Goal: Transaction & Acquisition: Purchase product/service

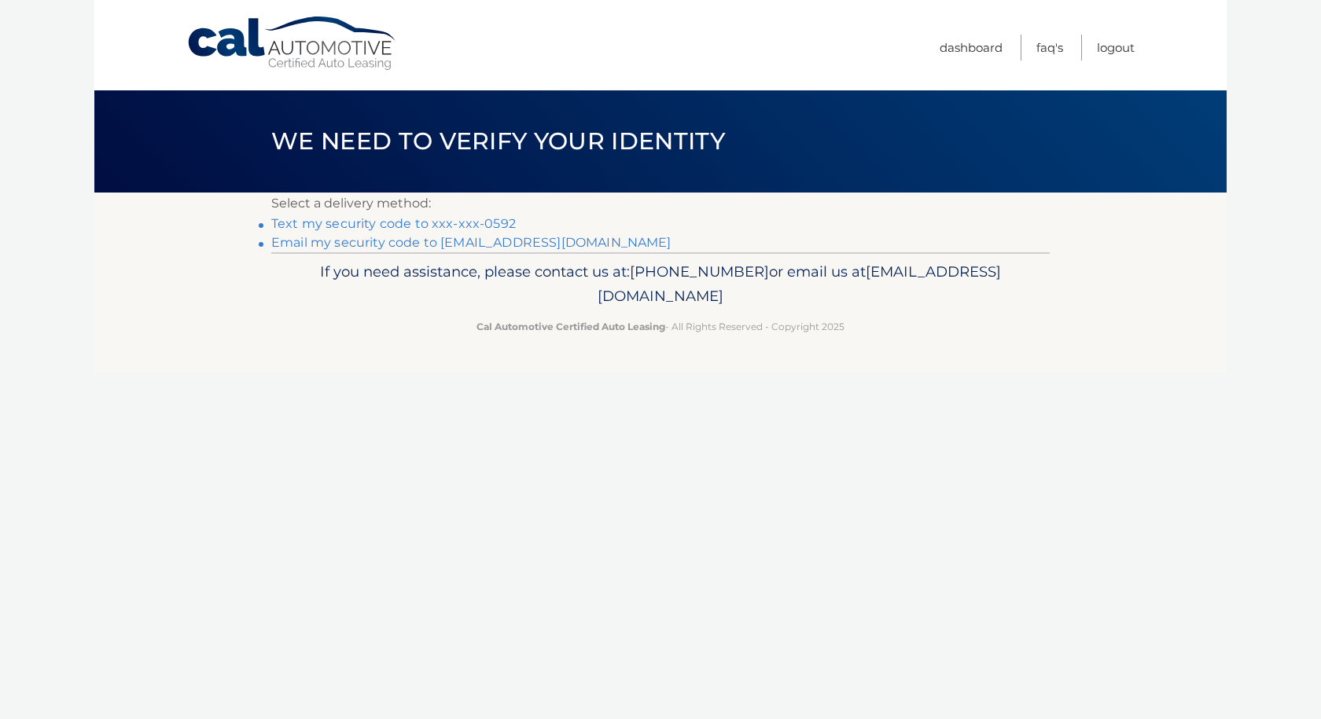
click at [498, 222] on link "Text my security code to xxx-xxx-0592" at bounding box center [393, 223] width 244 height 15
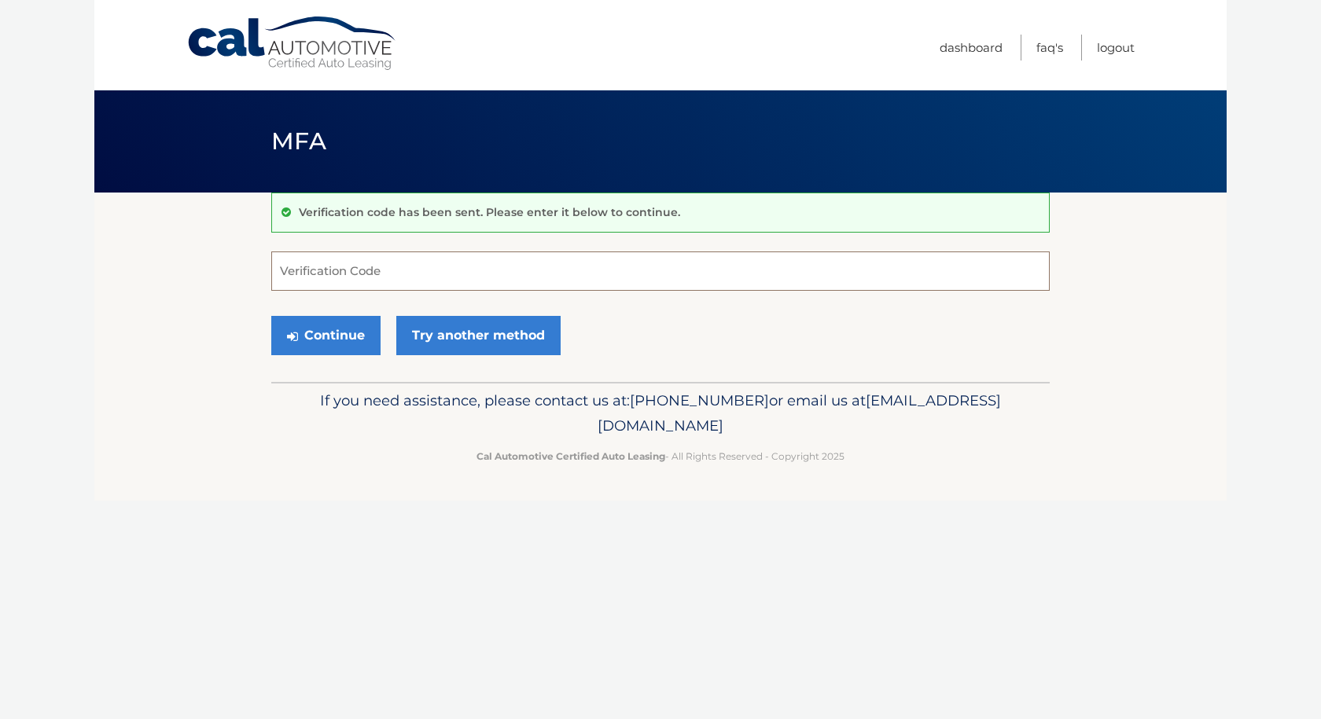
click at [402, 276] on input "Verification Code" at bounding box center [660, 271] width 778 height 39
click at [425, 274] on input "Verification Code" at bounding box center [660, 271] width 778 height 39
type input "950865"
click at [350, 334] on button "Continue" at bounding box center [325, 335] width 109 height 39
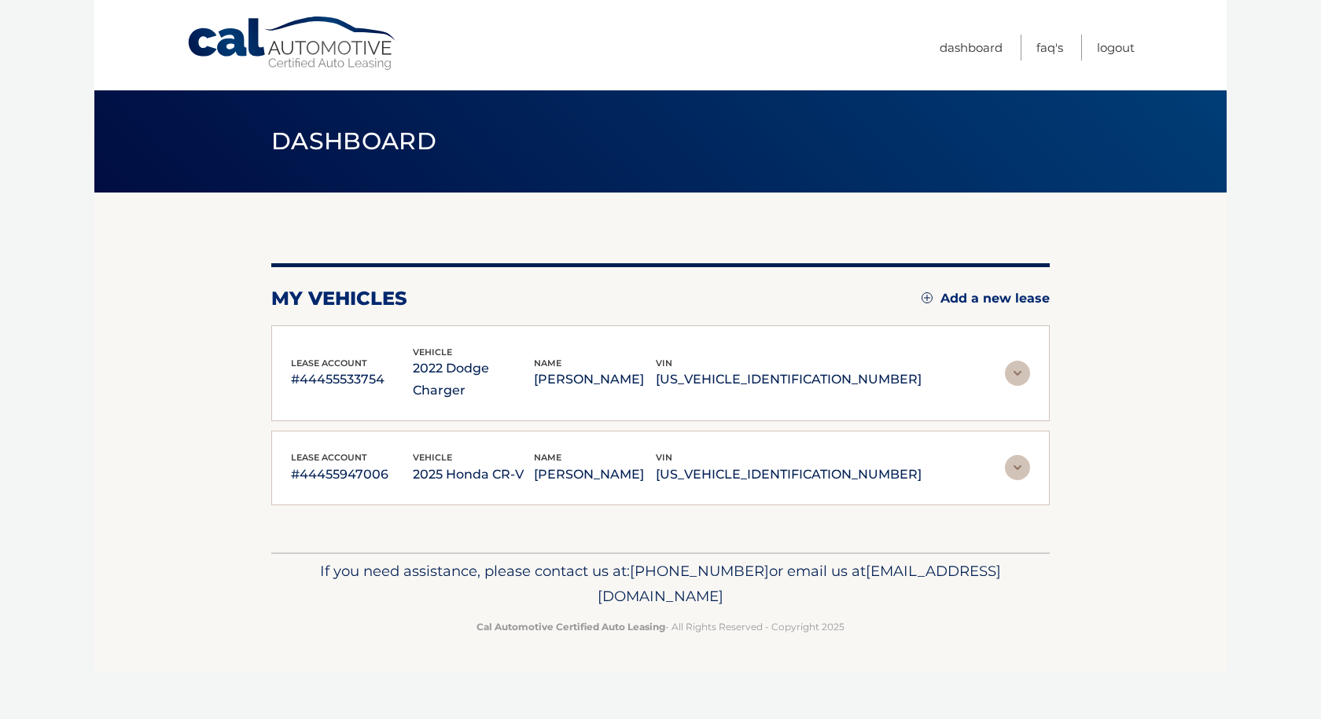
click at [1023, 455] on img at bounding box center [1017, 467] width 25 height 25
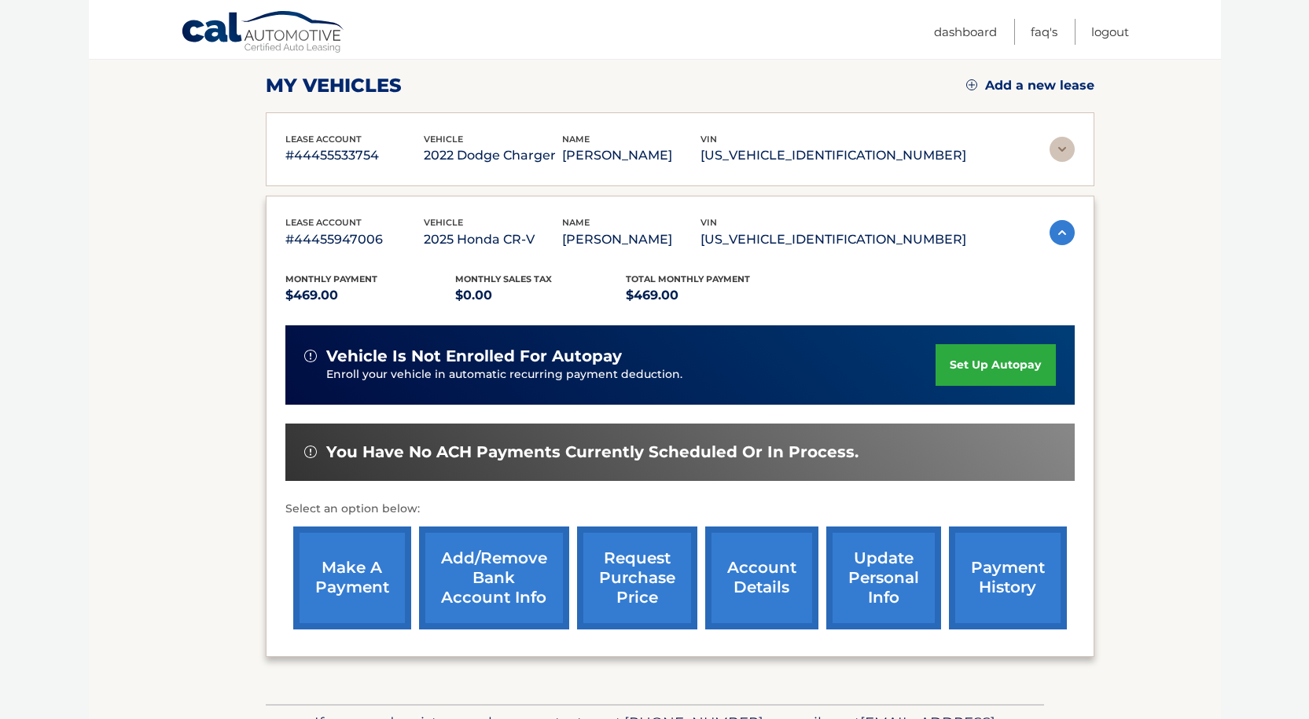
scroll to position [236, 0]
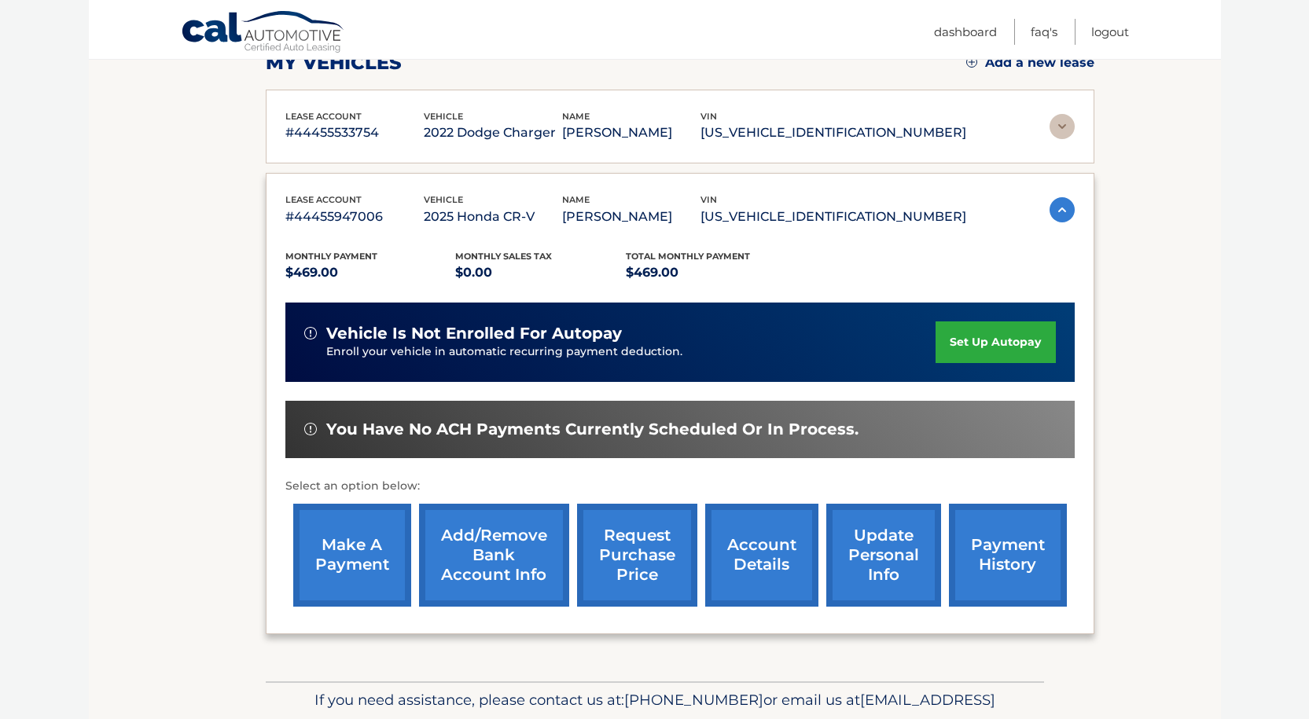
click at [355, 538] on link "make a payment" at bounding box center [352, 555] width 118 height 103
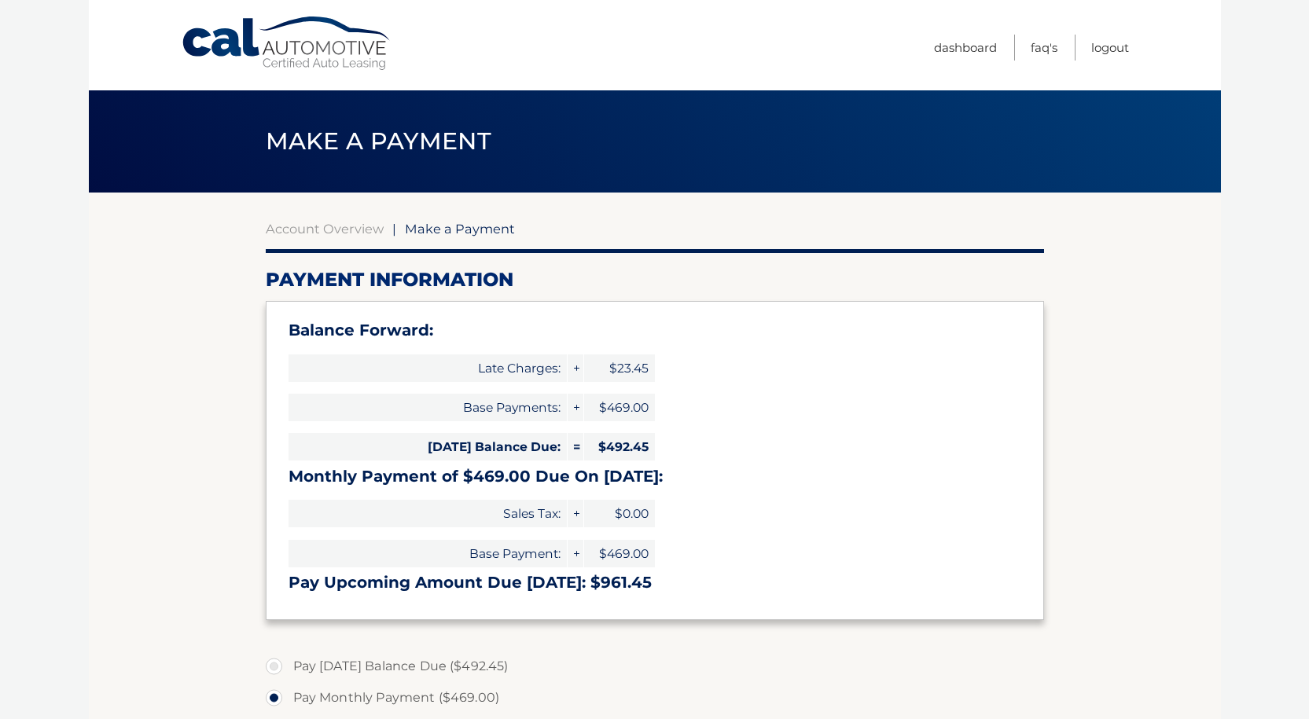
select select "NTRkZjczZjUtNWQ3Yi00MDg0LTk5ZTItMjczMmNmMTUyNTg0"
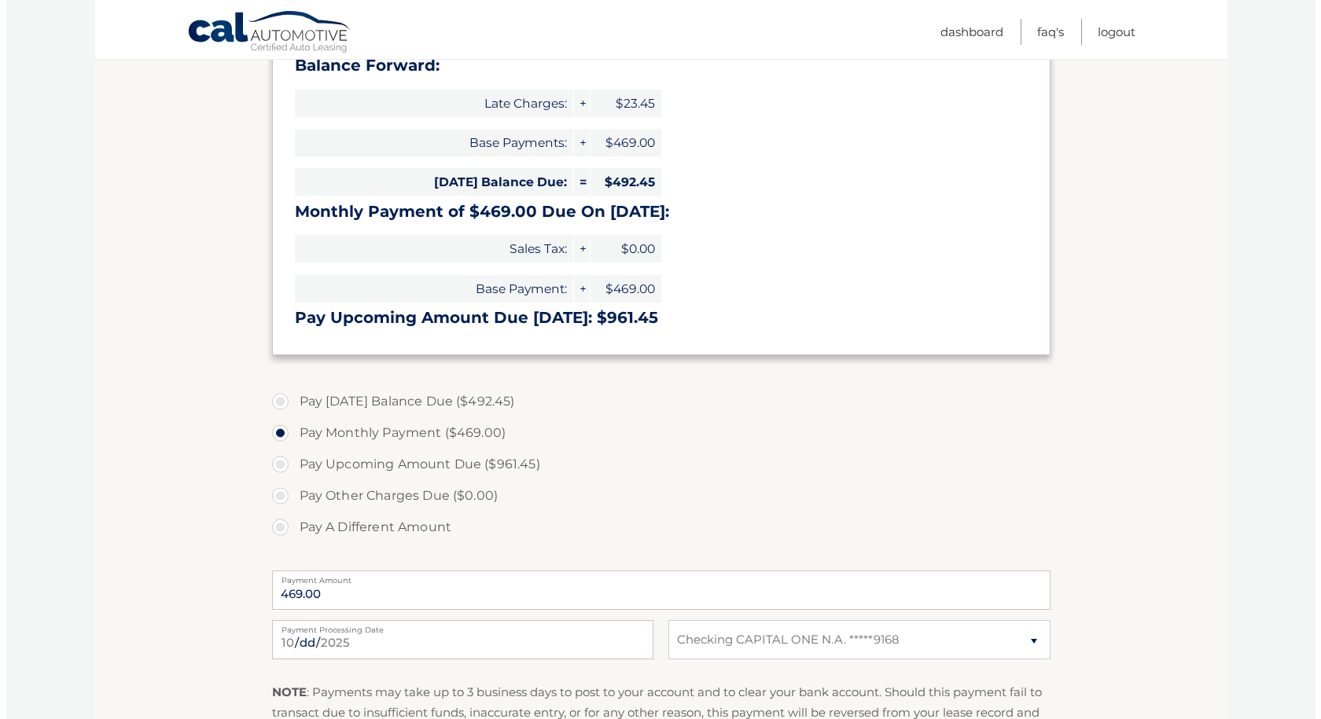
scroll to position [472, 0]
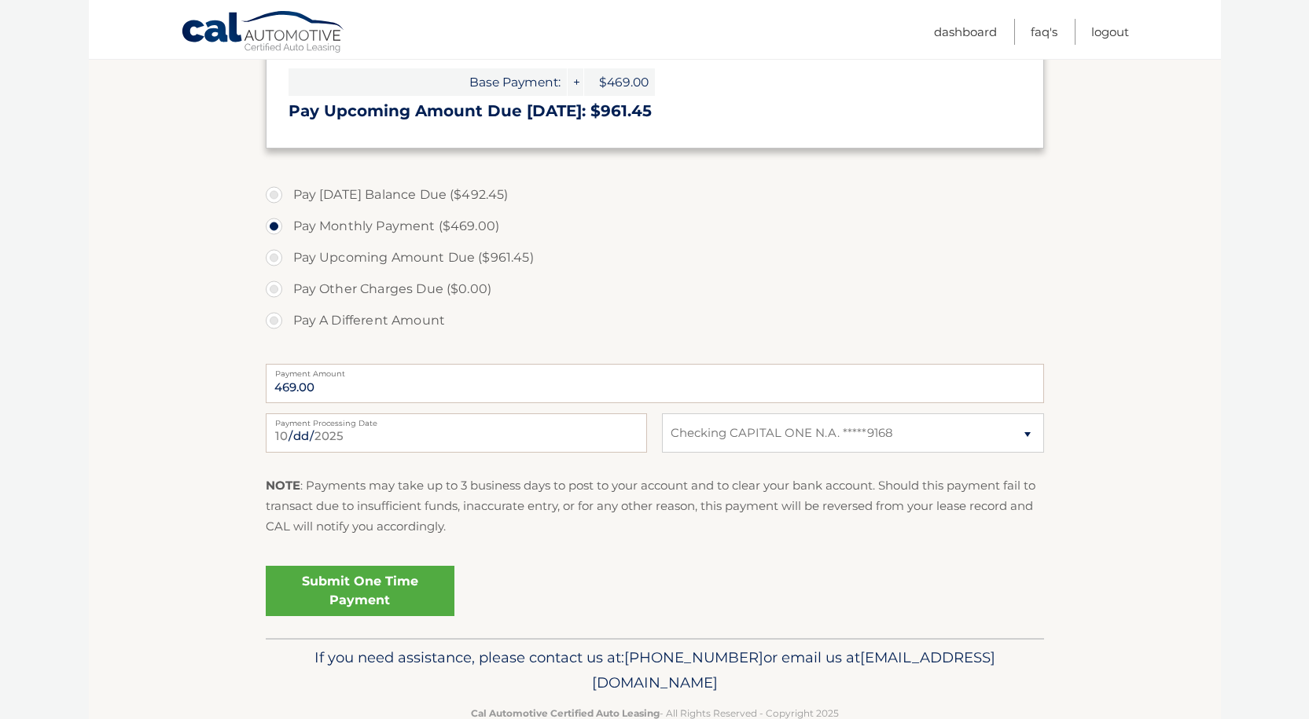
click at [395, 579] on link "Submit One Time Payment" at bounding box center [360, 591] width 189 height 50
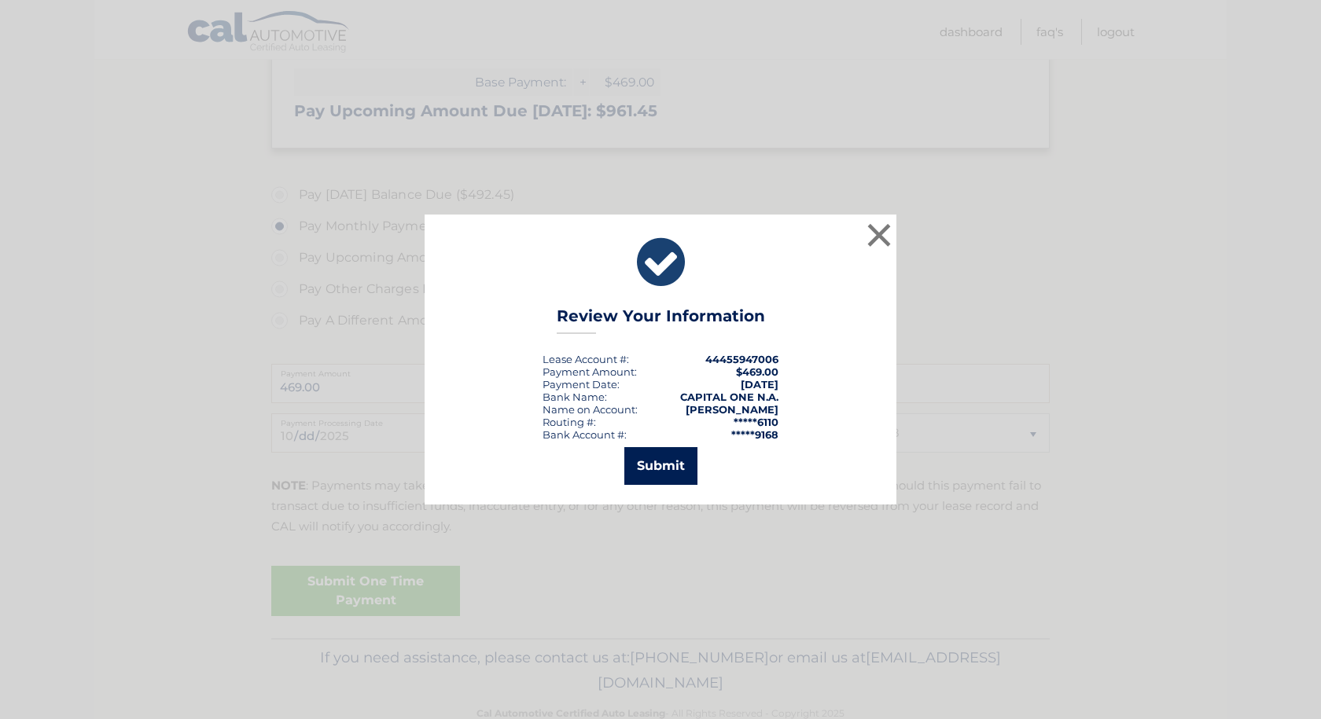
click at [671, 464] on button "Submit" at bounding box center [660, 466] width 73 height 38
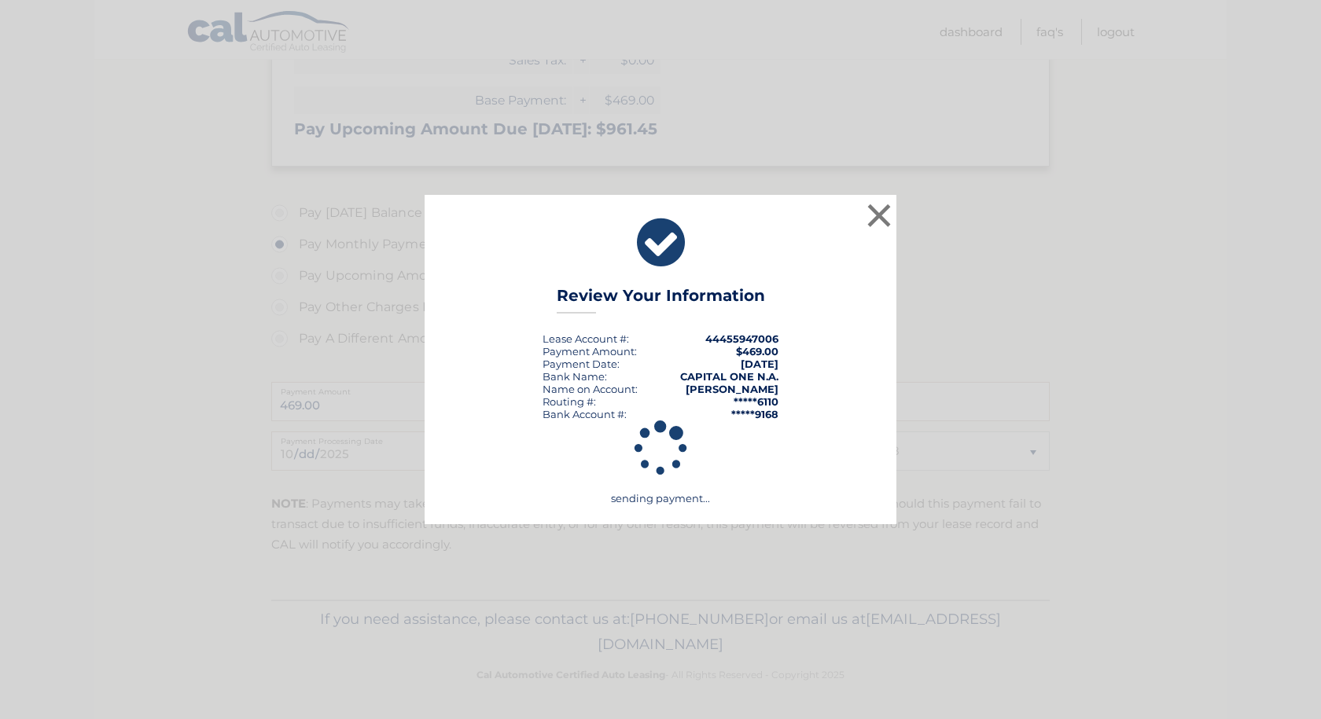
scroll to position [454, 0]
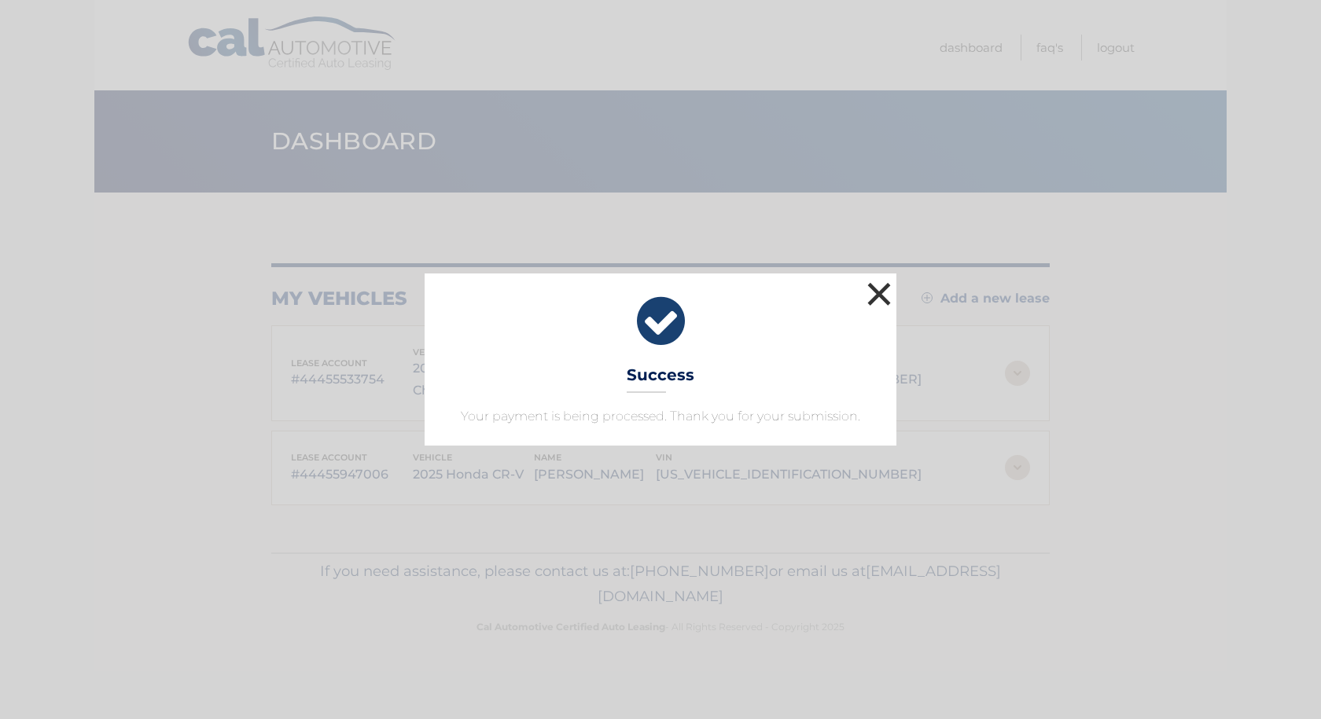
click at [888, 298] on button "×" at bounding box center [878, 293] width 31 height 31
